Goal: Go to known website: Access a specific website the user already knows

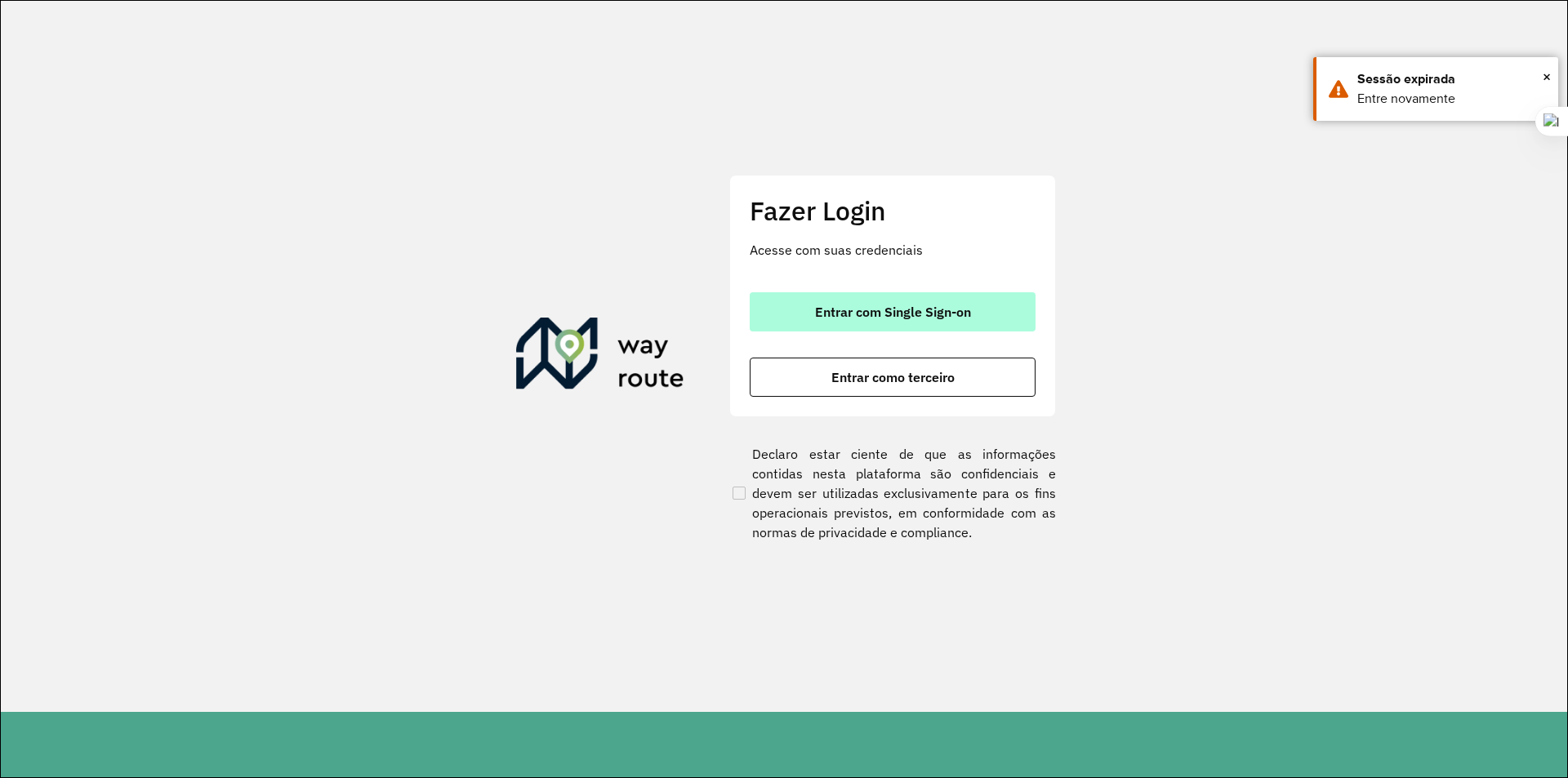
drag, startPoint x: 903, startPoint y: 314, endPoint x: 895, endPoint y: 324, distance: 12.8
click at [895, 323] on button "Entrar com Single Sign-on" at bounding box center [892, 312] width 286 height 40
click at [890, 314] on span "Entrar com Single Sign-on" at bounding box center [892, 311] width 156 height 13
